Goal: Information Seeking & Learning: Learn about a topic

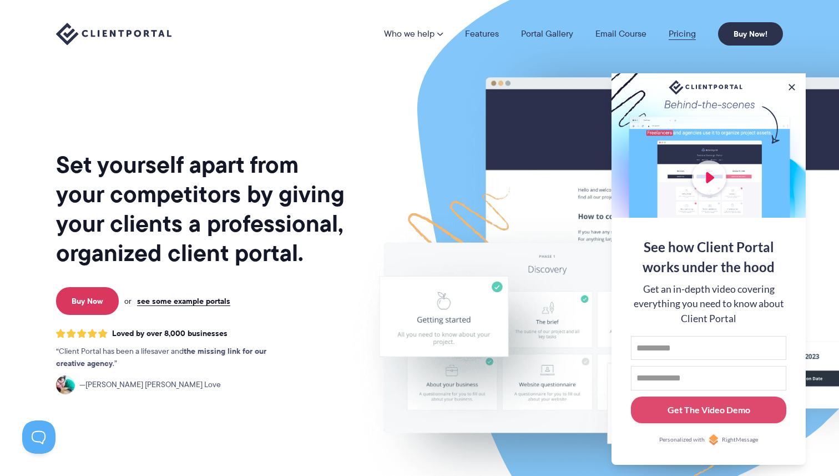
click at [687, 35] on link "Pricing" at bounding box center [682, 33] width 27 height 9
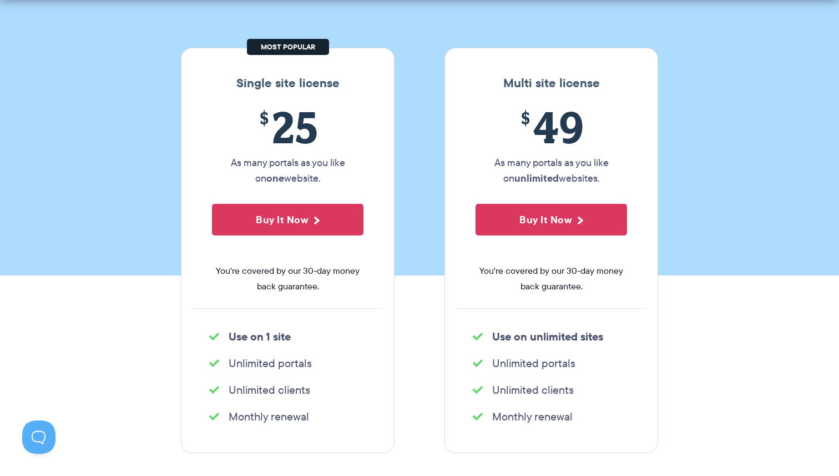
click at [424, 158] on section "Our Super Simple Pricing Pricing shouldn't be complicated. Straightforward plan…" at bounding box center [419, 62] width 839 height 426
click at [418, 157] on section "Our Super Simple Pricing Pricing shouldn't be complicated. Straightforward plan…" at bounding box center [419, 62] width 839 height 426
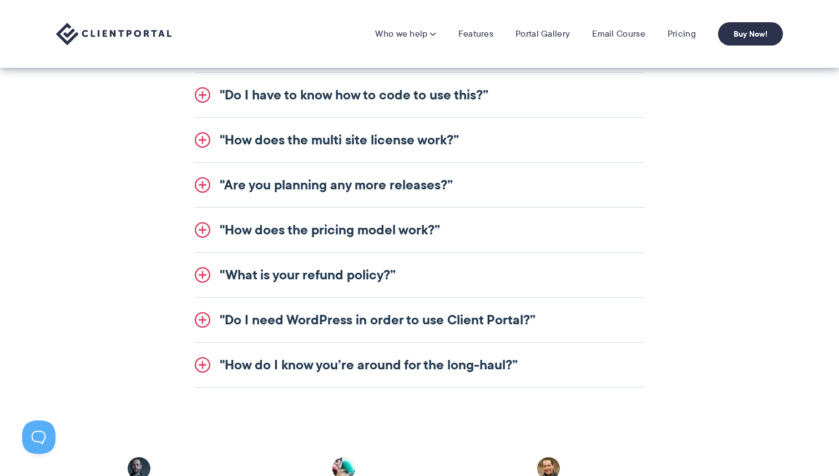
scroll to position [1400, 0]
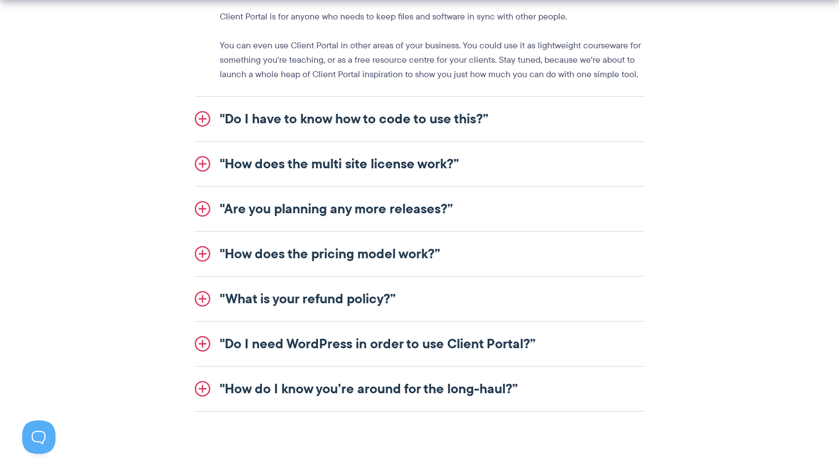
click at [412, 134] on link ""Do I have to know how to code to use this?”" at bounding box center [420, 119] width 450 height 44
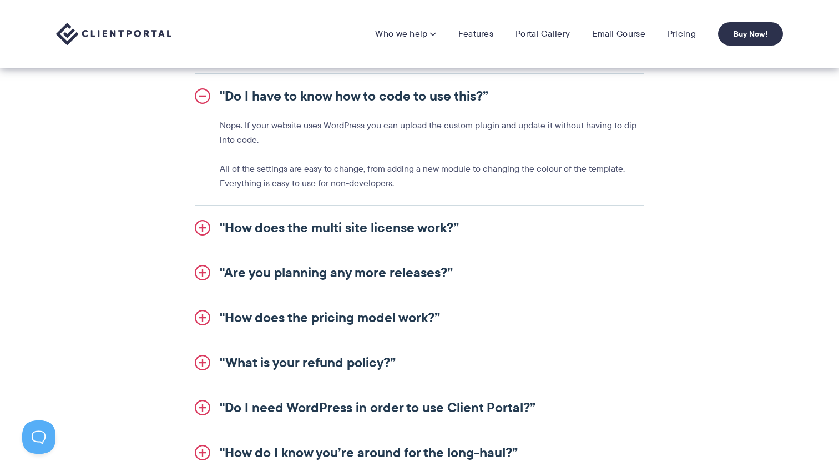
scroll to position [1281, 0]
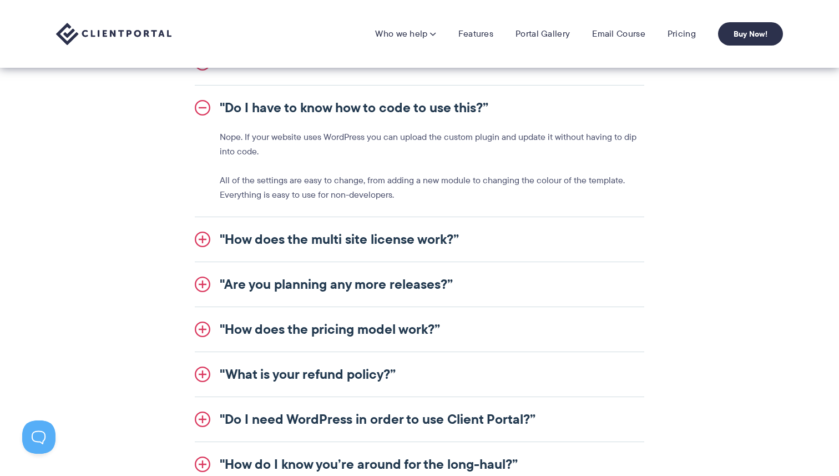
click at [402, 105] on link ""Do I have to know how to code to use this?”" at bounding box center [420, 107] width 450 height 44
click at [436, 106] on link ""Do I have to know how to code to use this?”" at bounding box center [420, 107] width 450 height 44
click at [478, 24] on nav "Who we help Who we help View pricing Agencies See how Client Portal can help gi…" at bounding box center [579, 33] width 408 height 23
click at [476, 39] on link "Features" at bounding box center [476, 33] width 35 height 11
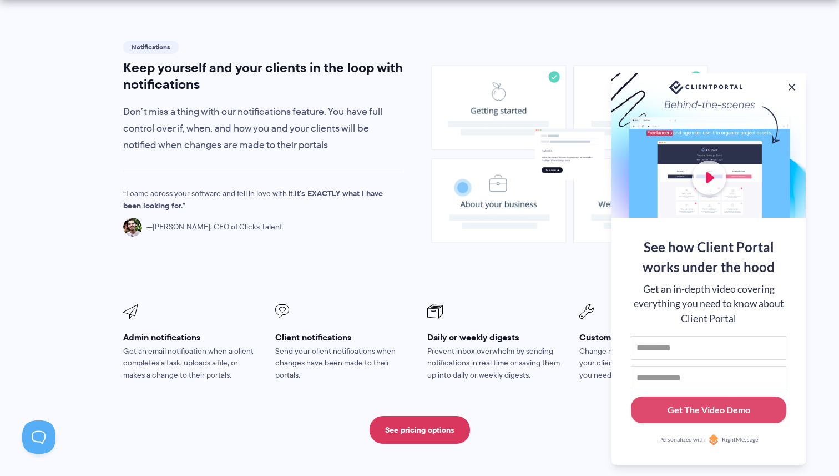
scroll to position [809, 0]
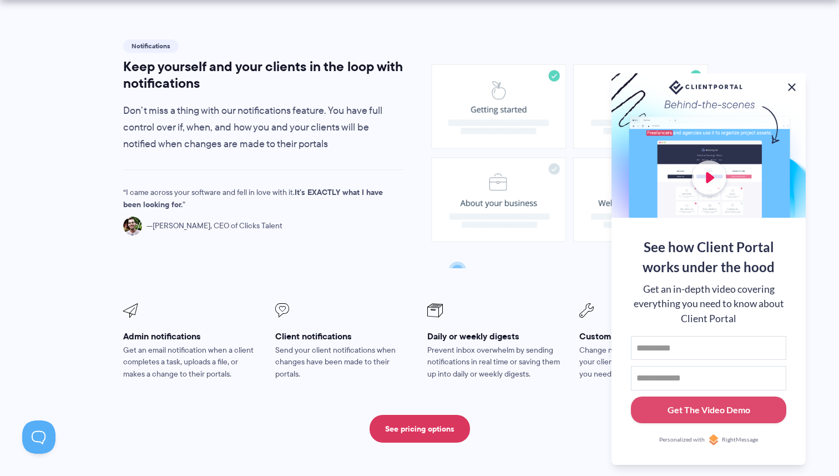
click at [793, 84] on button at bounding box center [792, 86] width 13 height 13
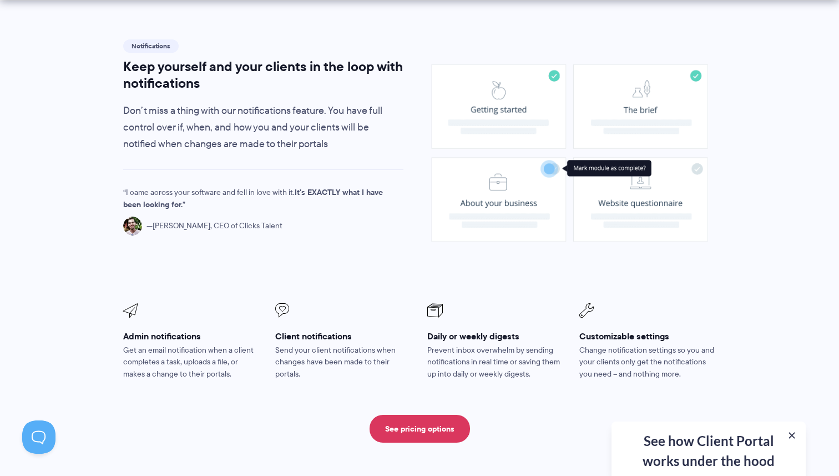
click at [420, 98] on div at bounding box center [570, 155] width 313 height 236
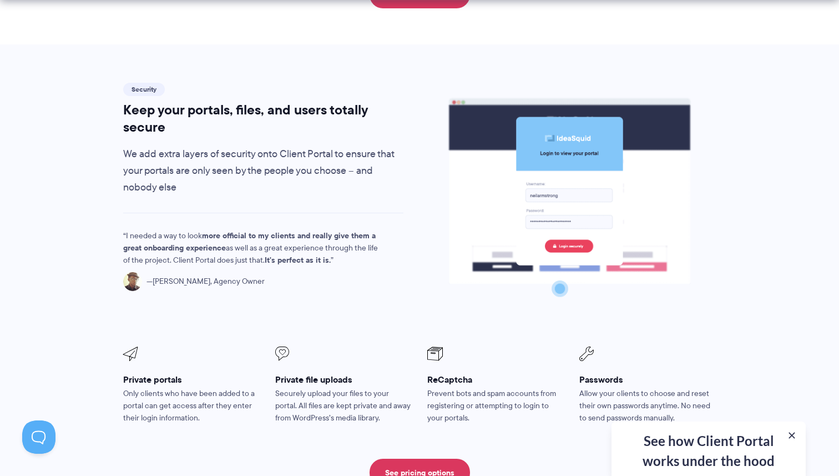
scroll to position [1822, 0]
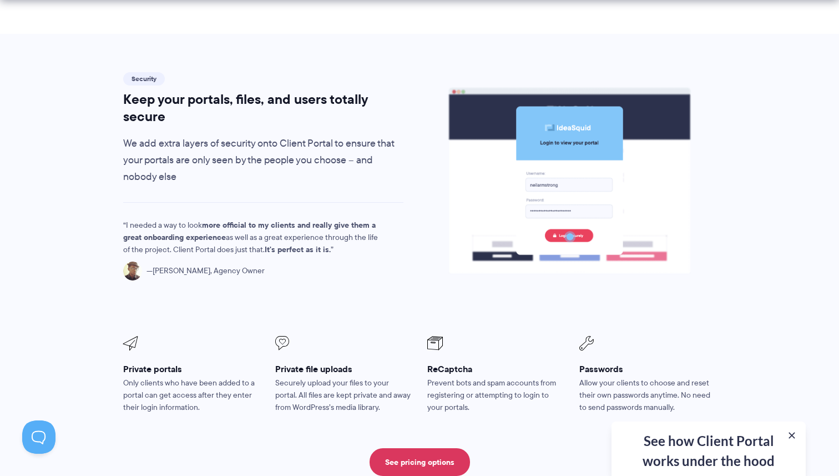
click at [420, 98] on div at bounding box center [570, 188] width 313 height 236
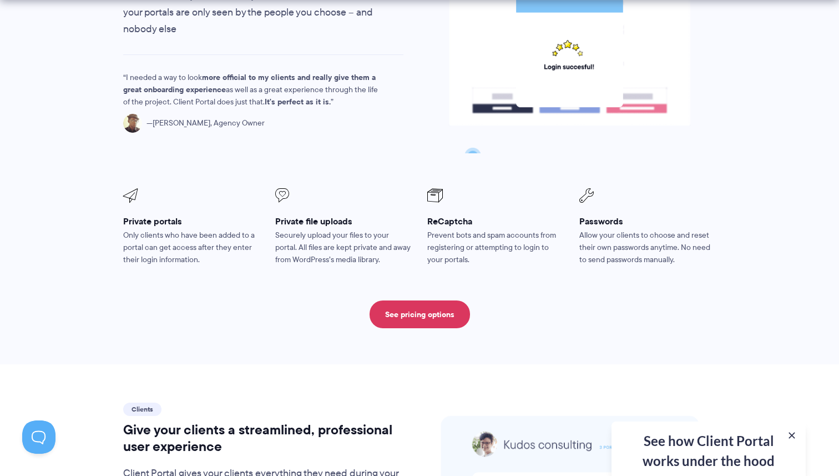
scroll to position [1985, 0]
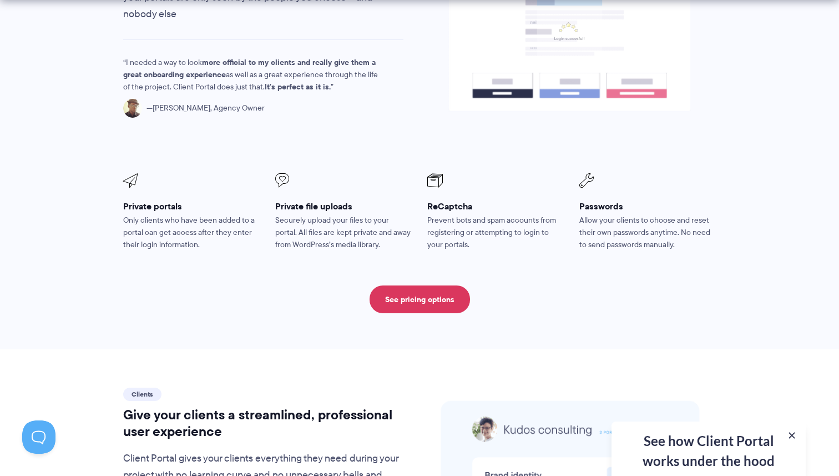
click at [420, 98] on div at bounding box center [570, 25] width 313 height 236
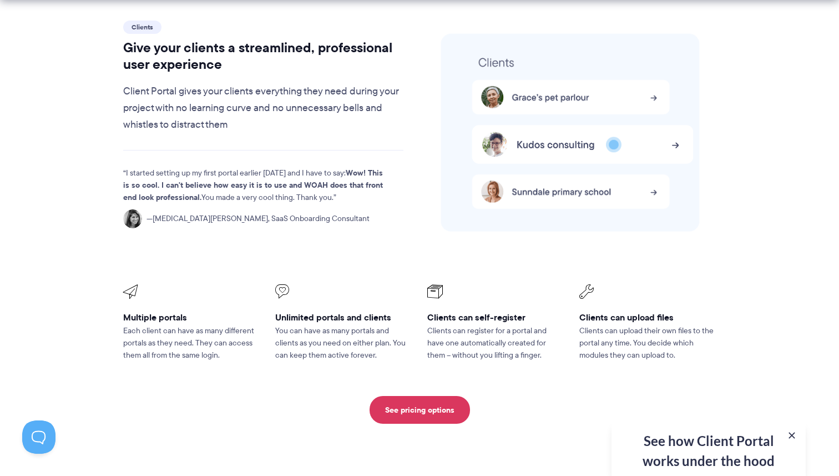
scroll to position [2353, 0]
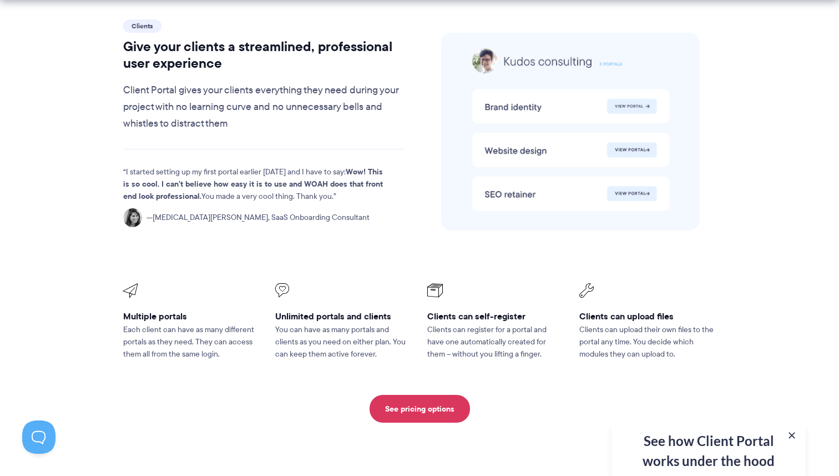
click at [420, 98] on div at bounding box center [570, 135] width 313 height 236
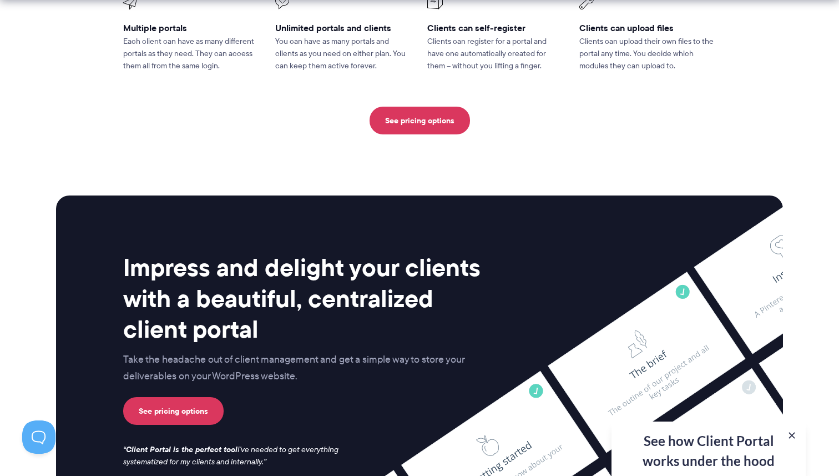
scroll to position [2952, 0]
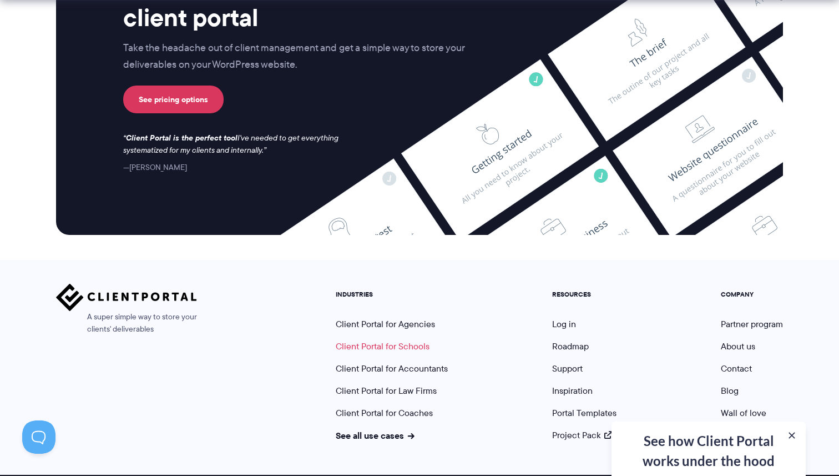
click at [405, 340] on link "Client Portal for Schools" at bounding box center [383, 346] width 94 height 13
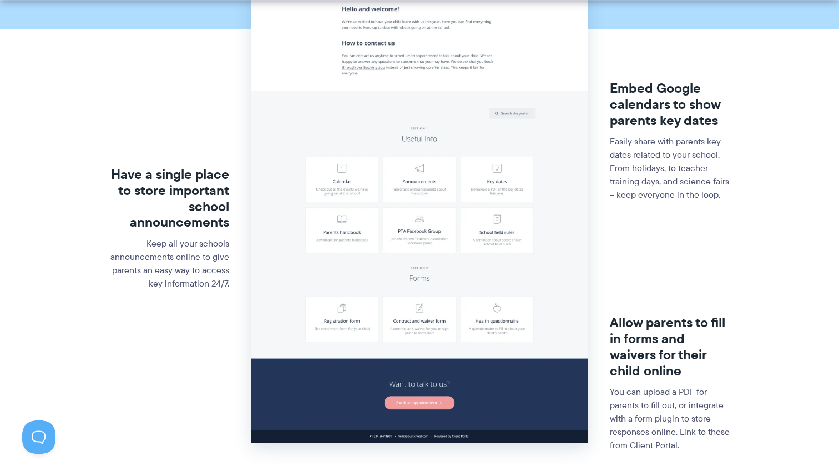
scroll to position [267, 0]
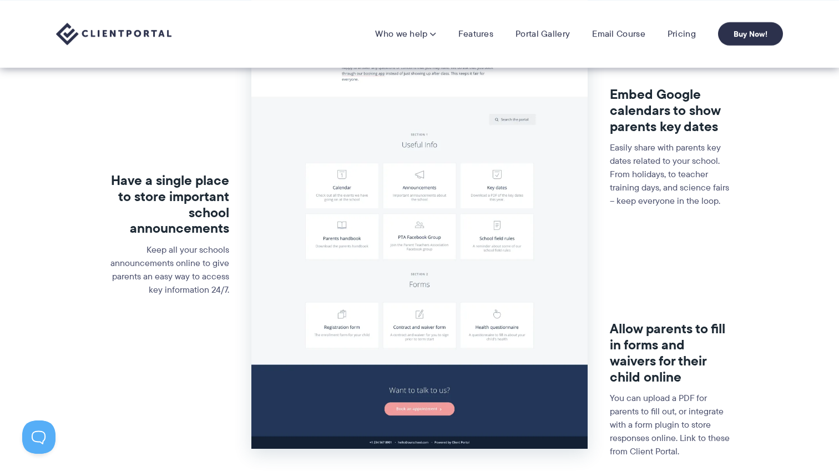
click at [419, 145] on img at bounding box center [419, 170] width 336 height 555
click at [419, 150] on img at bounding box center [419, 170] width 336 height 555
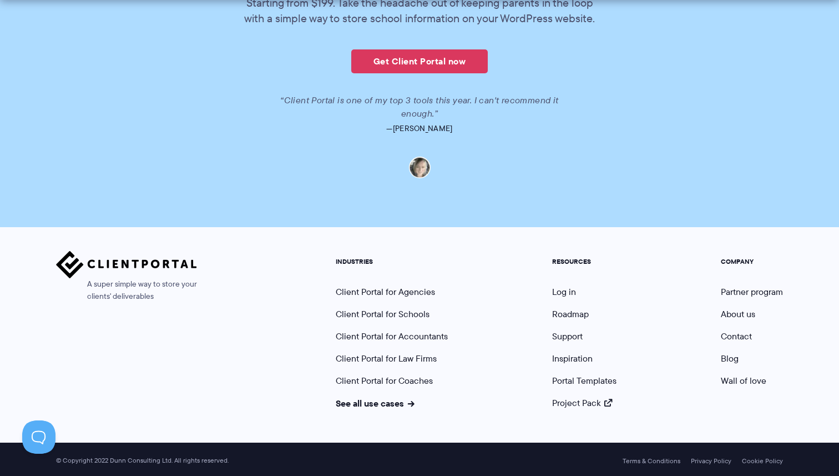
scroll to position [2456, 0]
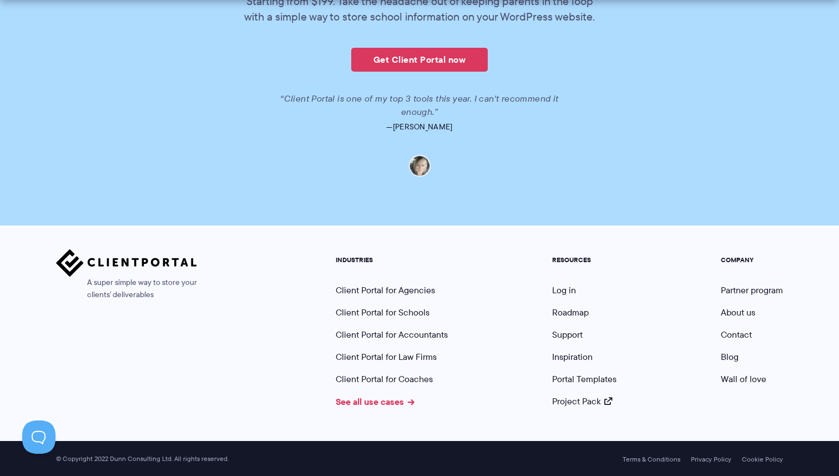
click at [396, 397] on link "See all use cases" at bounding box center [375, 401] width 79 height 13
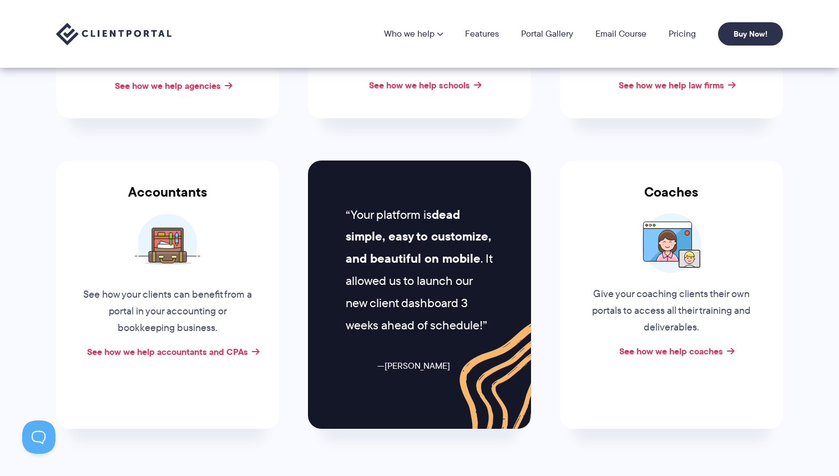
scroll to position [364, 0]
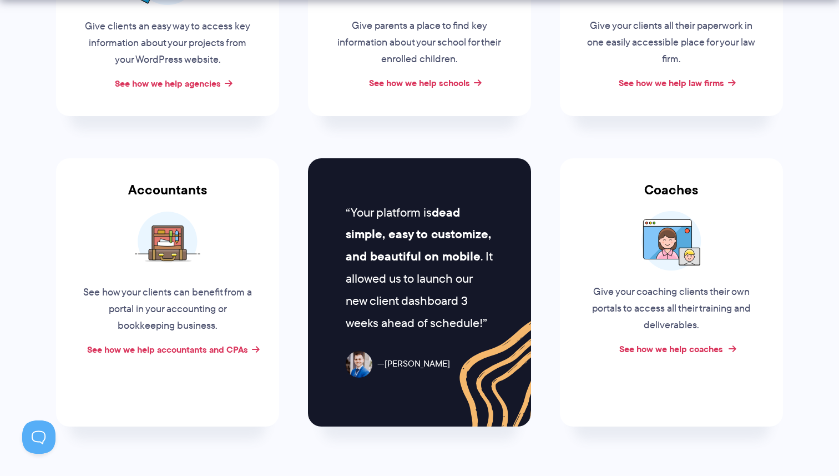
click at [660, 347] on link "See how we help coaches" at bounding box center [672, 348] width 104 height 13
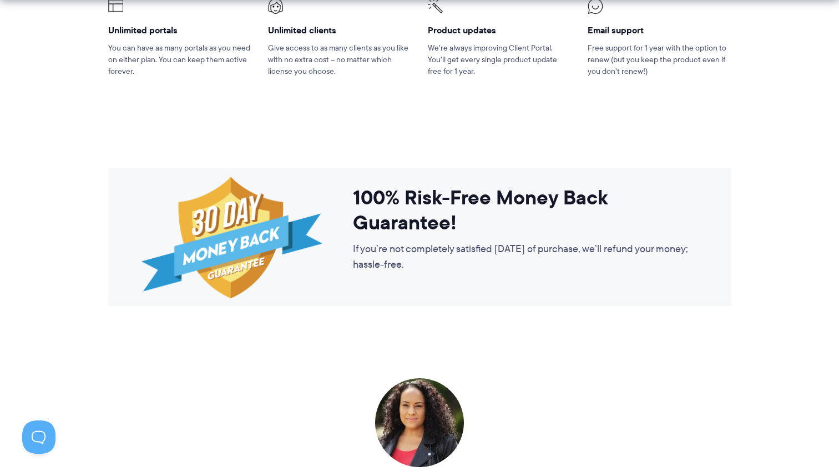
scroll to position [1800, 0]
